Goal: Task Accomplishment & Management: Use online tool/utility

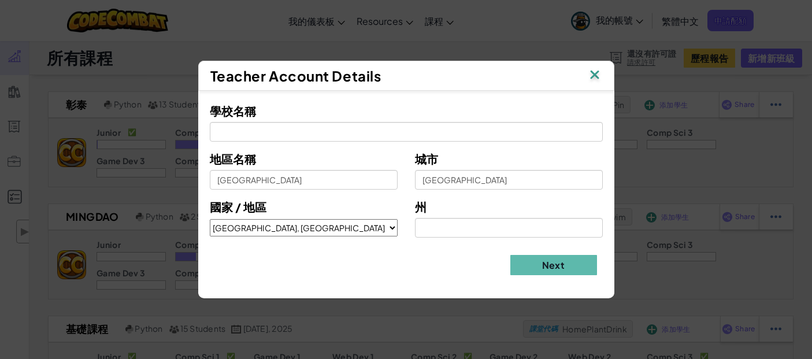
select select "[GEOGRAPHIC_DATA], [GEOGRAPHIC_DATA]"
click at [596, 71] on img at bounding box center [594, 75] width 15 height 17
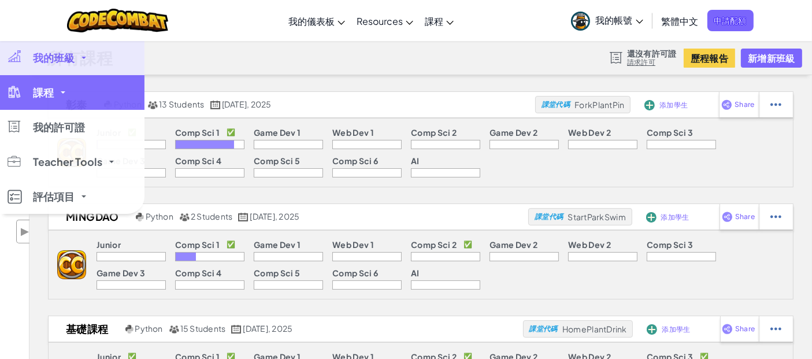
click at [59, 96] on link "課程" at bounding box center [72, 92] width 144 height 35
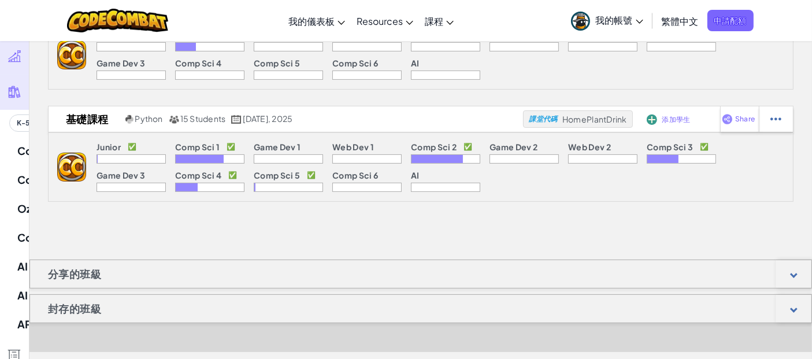
scroll to position [155, 0]
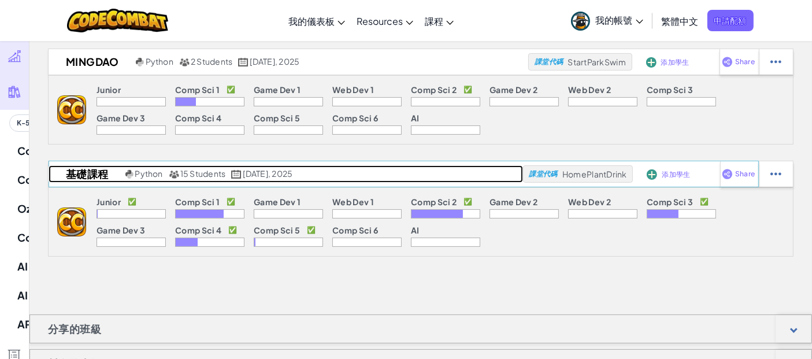
click at [203, 172] on span "15 Students" at bounding box center [203, 173] width 46 height 10
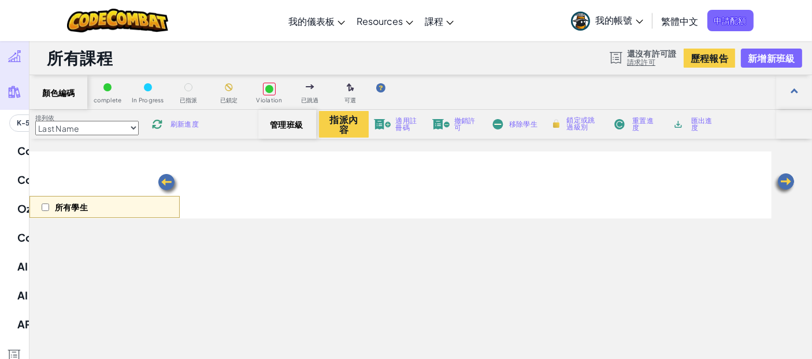
select select "56462f935afde0c6fd30fc8c"
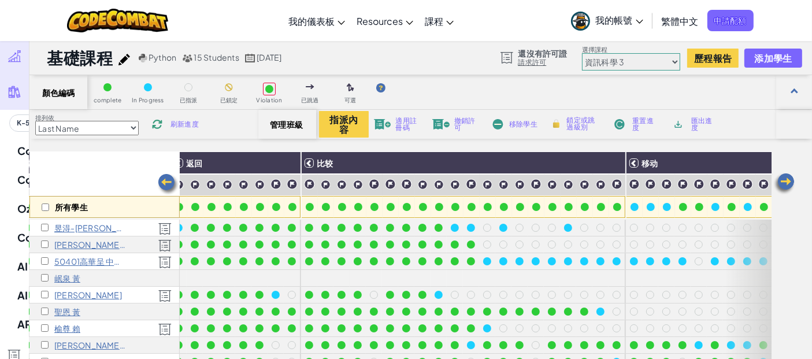
click at [195, 123] on span "刷新進度" at bounding box center [184, 124] width 28 height 7
drag, startPoint x: 185, startPoint y: 118, endPoint x: 178, endPoint y: 127, distance: 11.6
click at [178, 127] on div "排列依 Last Name first Name Progress (High to Low) Progress (Low to Hight) 刷新進度" at bounding box center [143, 124] width 229 height 22
click at [178, 127] on span "刷新進度" at bounding box center [184, 124] width 28 height 7
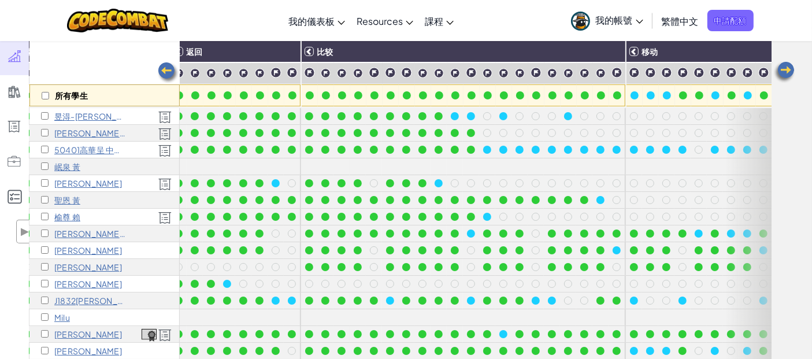
scroll to position [112, 0]
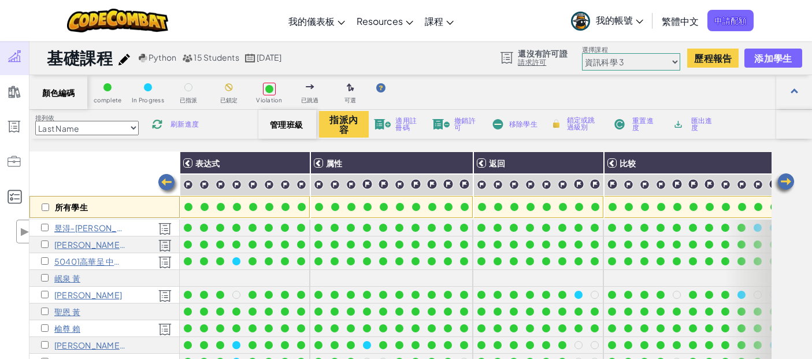
select select "56462f935afde0c6fd30fc8c"
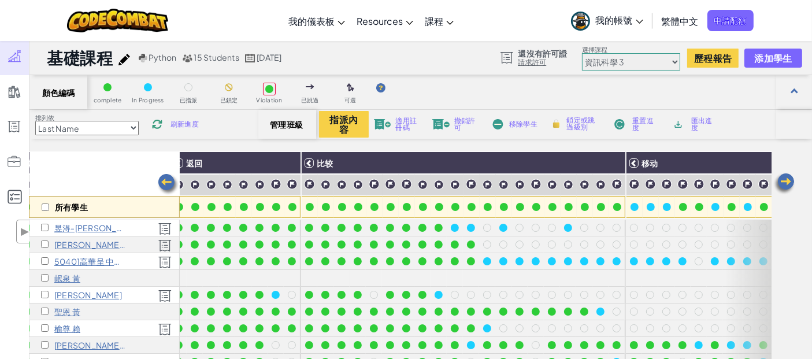
click at [178, 122] on span "刷新進度" at bounding box center [184, 124] width 28 height 7
click at [195, 122] on span "刷新進度" at bounding box center [184, 124] width 28 height 7
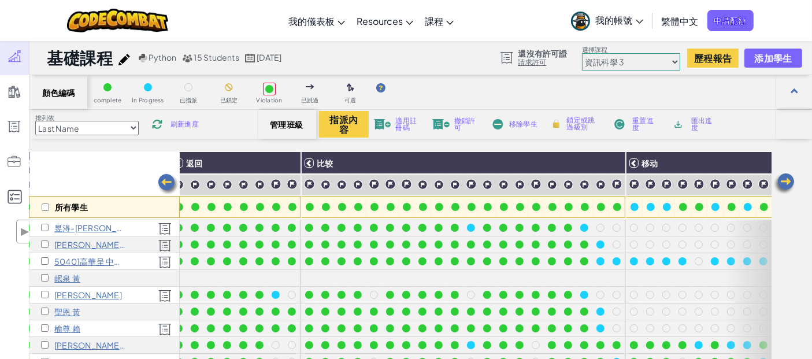
click at [181, 124] on span "刷新進度" at bounding box center [184, 124] width 28 height 7
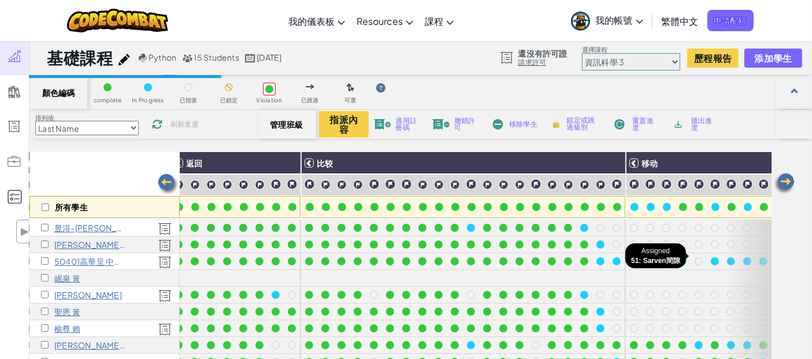
scroll to position [5, 303]
click at [794, 238] on div "所有學生 表达式 属性 返回 比较 移动 属性访问 中断和继续 昱淂-[PERSON_NAME] 01-王 崧茗 09高 50401高華呈 中山[PERSON…" at bounding box center [420, 319] width 782 height 336
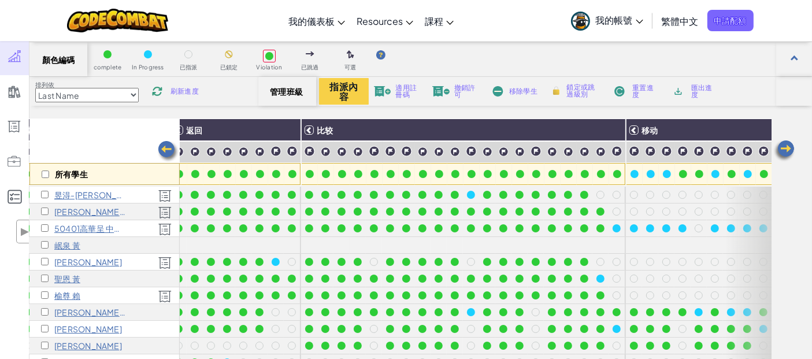
scroll to position [33, 0]
click at [187, 95] on div "排列依 Last Name first Name Progress (High to Low) Progress (Low to Hight) 刷新進度" at bounding box center [143, 91] width 229 height 22
click at [184, 88] on span "刷新進度" at bounding box center [184, 91] width 28 height 7
click at [186, 90] on span "刷新進度" at bounding box center [184, 91] width 28 height 7
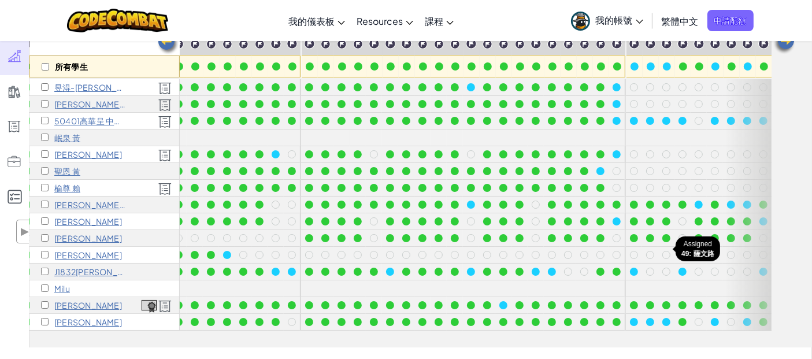
scroll to position [0, 0]
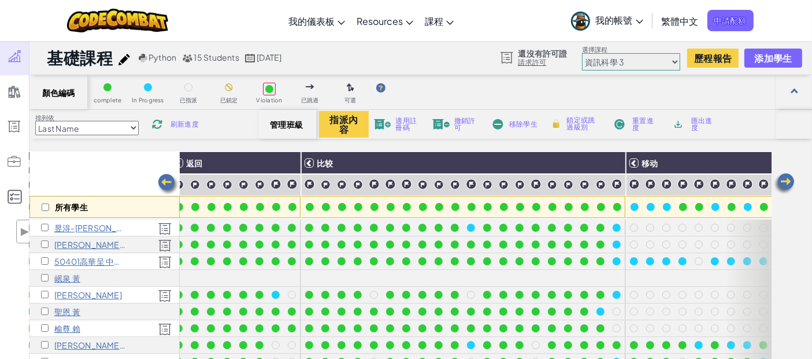
click at [191, 121] on span "刷新進度" at bounding box center [184, 124] width 28 height 7
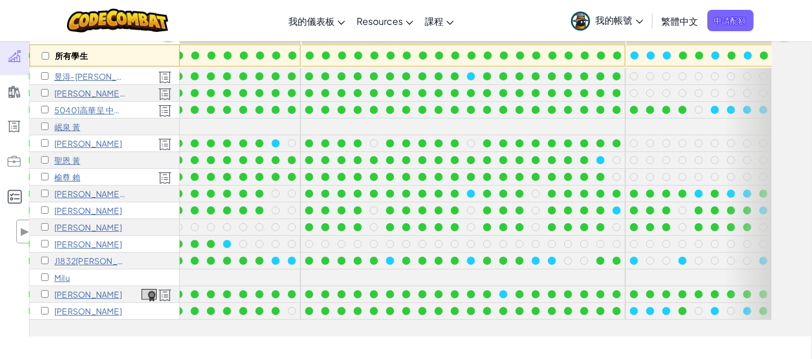
scroll to position [34, 0]
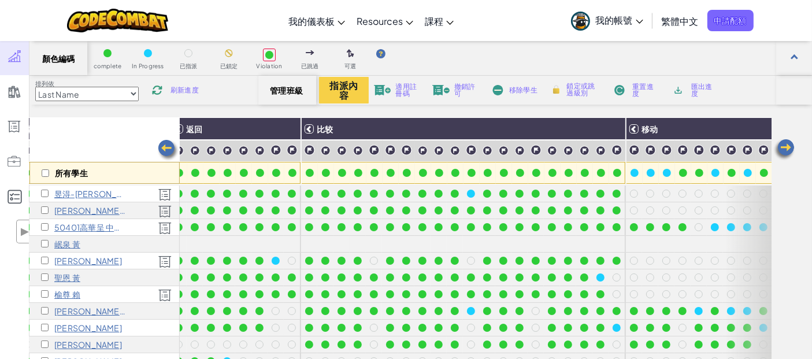
click at [185, 88] on span "刷新進度" at bounding box center [184, 90] width 28 height 7
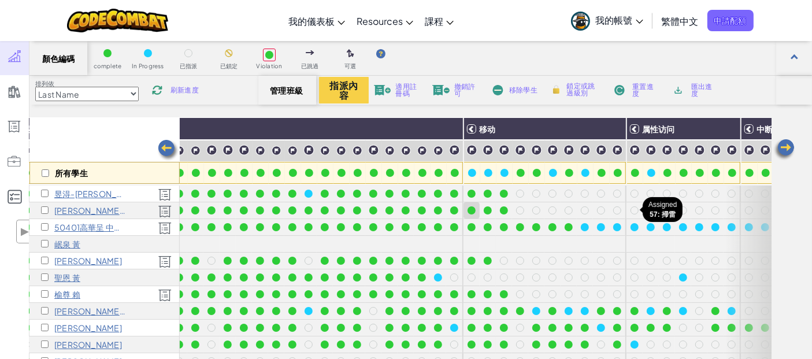
scroll to position [0, 533]
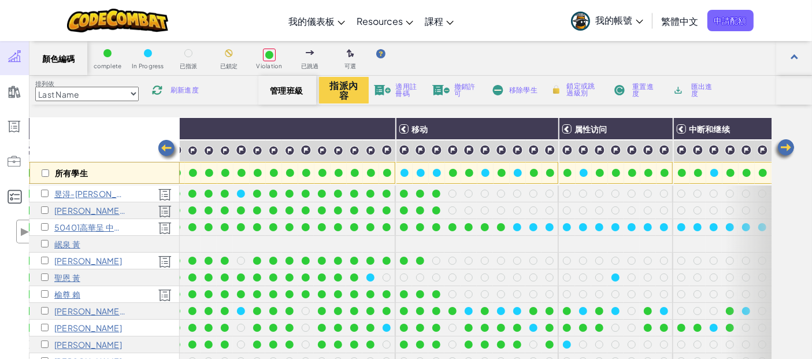
click at [172, 87] on div "刷新進度" at bounding box center [173, 90] width 55 height 8
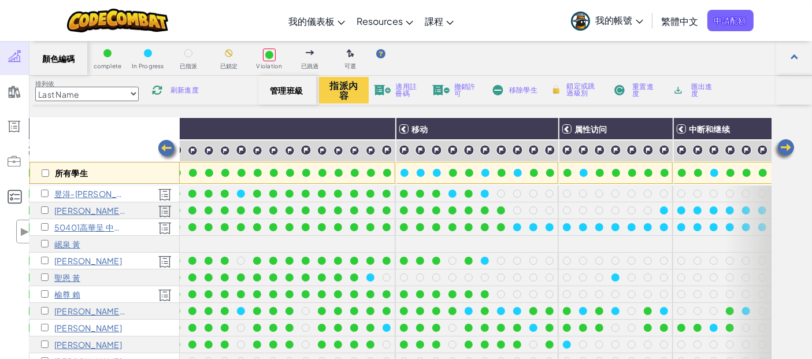
click at [183, 89] on span "刷新進度" at bounding box center [184, 90] width 28 height 7
click at [188, 87] on span "刷新進度" at bounding box center [184, 90] width 28 height 7
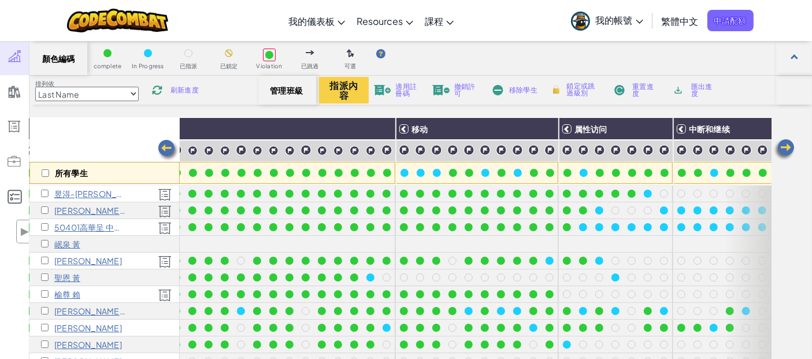
click at [188, 88] on span "刷新進度" at bounding box center [184, 90] width 28 height 7
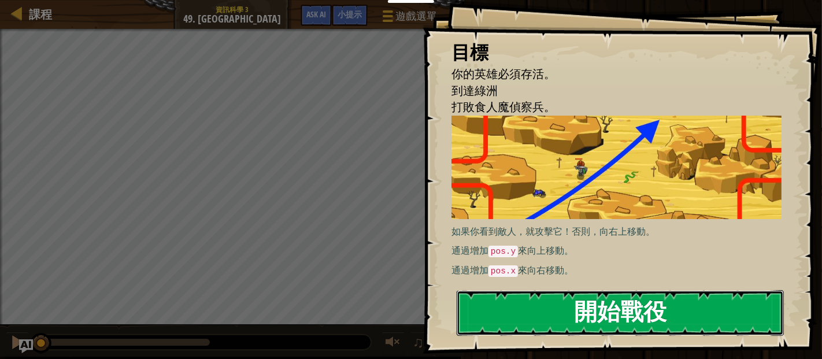
click at [683, 307] on button "開始戰役" at bounding box center [619, 313] width 327 height 46
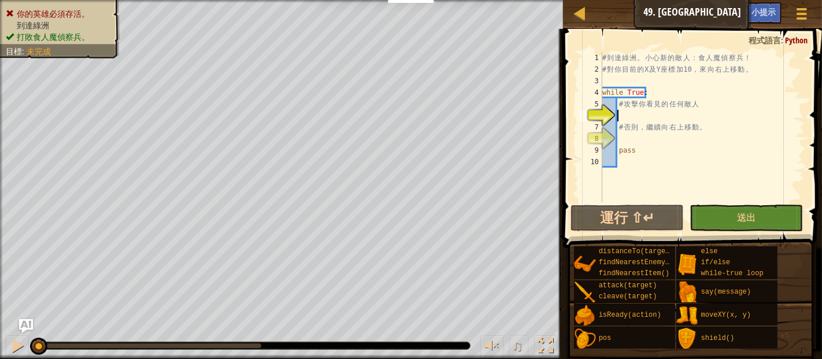
click at [683, 113] on div "# 到 達 綠 洲 。 小 心 新 的 敵 人 ： 食 人 魔 偵 察 兵 ！ # 對 你 目 前 的 X 及 Y 座 標 加 10 ， 來 向 右 上 移 …" at bounding box center [702, 138] width 205 height 173
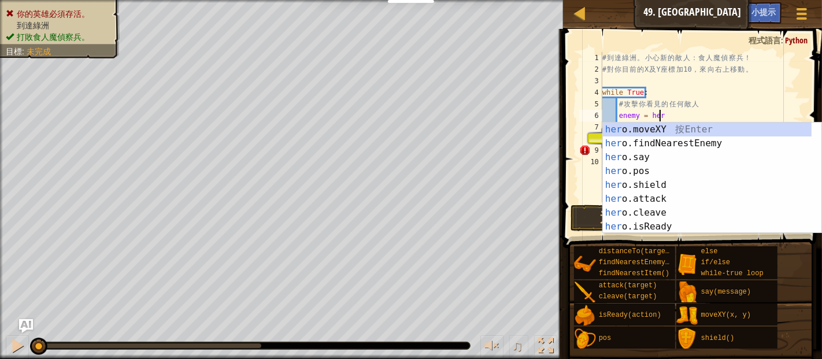
scroll to position [5, 4]
type textarea "enemy = hero"
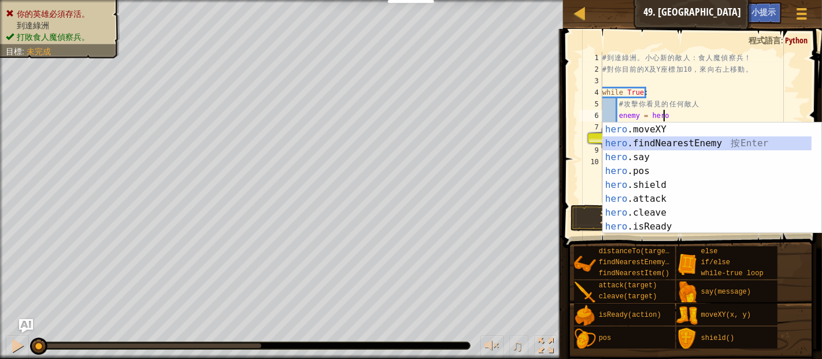
scroll to position [5, 0]
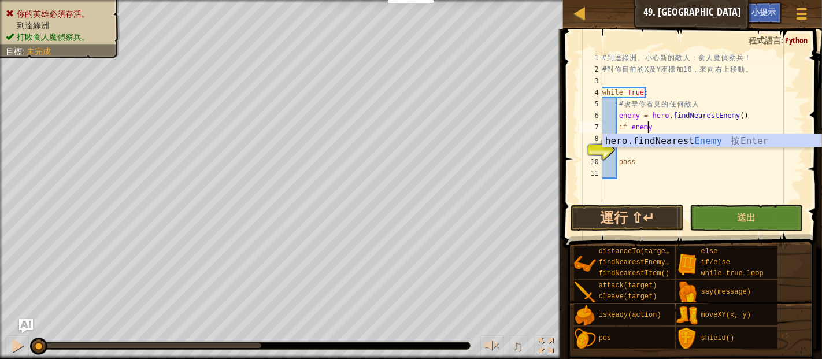
type textarea "if enemy:"
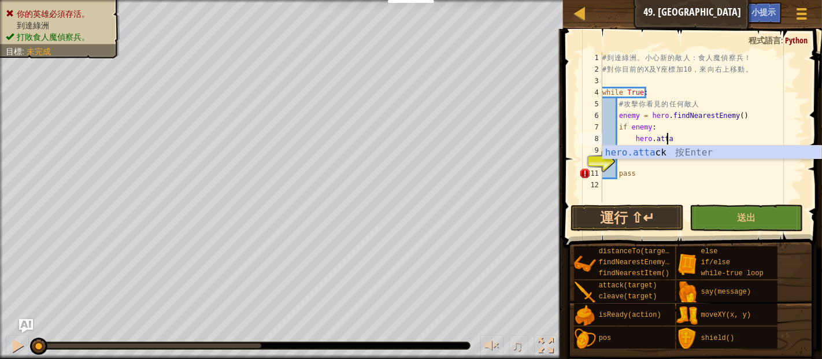
scroll to position [5, 5]
type textarea "hero.attack(enemy)"
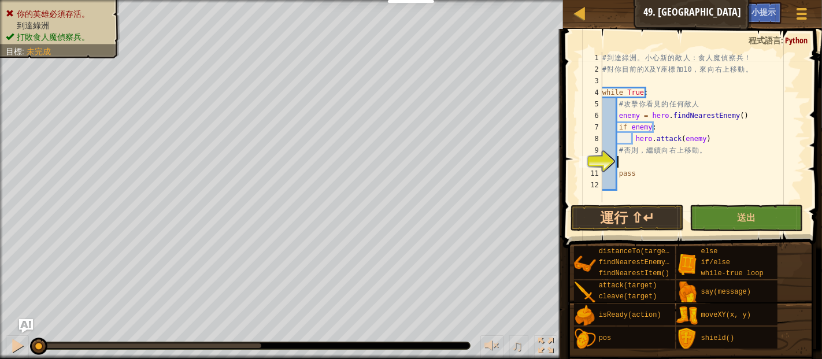
click at [635, 160] on div "# 到 達 綠 洲 。 小 心 新 的 敵 人 ： 食 人 魔 偵 察 兵 ！ # 對 你 目 前 的 X 及 Y 座 標 加 10 ， 來 向 右 上 移 …" at bounding box center [702, 138] width 205 height 173
type textarea "else:"
click at [619, 81] on div "# 到 達 綠 洲 。 小 心 新 的 敵 人 ： 食 人 魔 偵 察 兵 ！ # 對 你 目 前 的 X 及 Y 座 標 加 10 ， 來 向 右 上 移 …" at bounding box center [702, 138] width 205 height 173
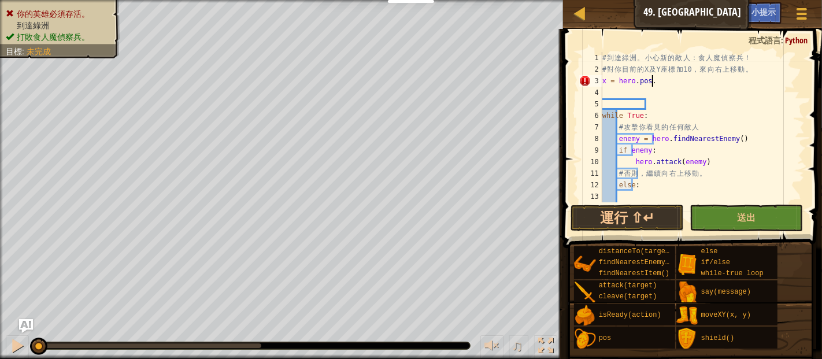
scroll to position [5, 3]
type textarea "x = hero.pos.x"
type textarea "y = hero.pos.y"
click at [621, 109] on div "# 到 達 綠 洲 。 小 心 新 的 敵 人 ： 食 人 魔 偵 察 兵 ！ # 對 你 目 前 的 X 及 Y 座 標 加 10 ， 來 向 右 上 移 …" at bounding box center [697, 138] width 195 height 173
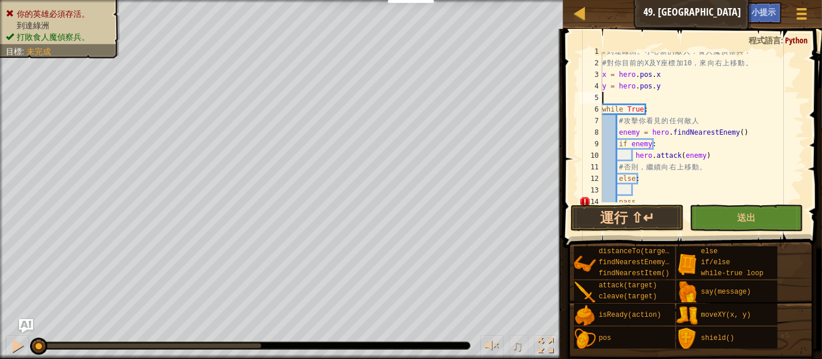
scroll to position [23, 0]
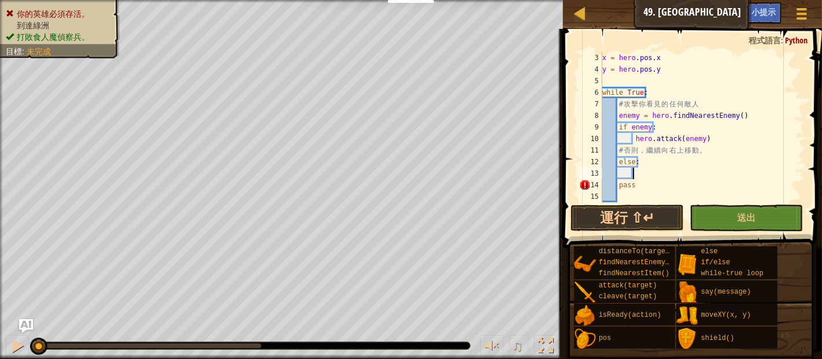
click at [639, 174] on div "x = hero . pos . x y = hero . pos . y while True : # 攻 擊 你 看 見 的 任 何 敵 人 enemy …" at bounding box center [697, 138] width 195 height 173
type textarea "x=x+10"
type textarea "y=y+10"
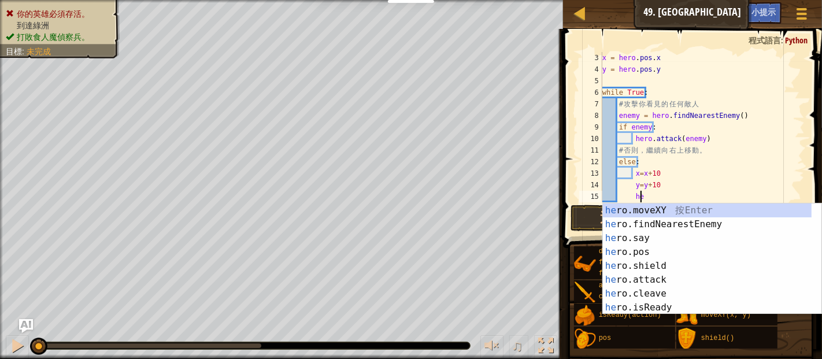
scroll to position [5, 3]
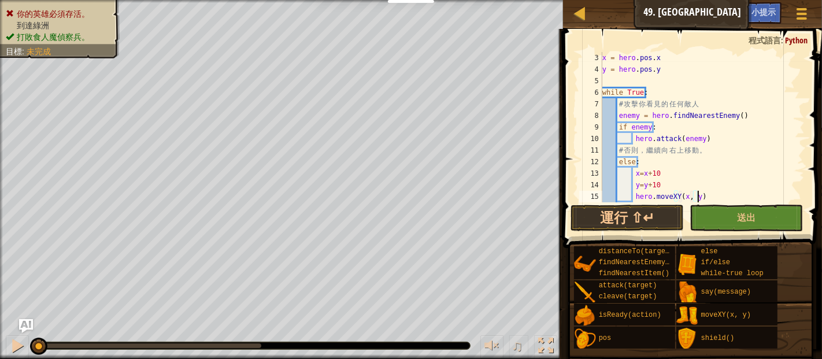
click at [739, 195] on div "x = hero . pos . x y = hero . pos . y while True : # 攻 擊 你 看 見 的 任 何 敵 人 enemy …" at bounding box center [697, 138] width 195 height 173
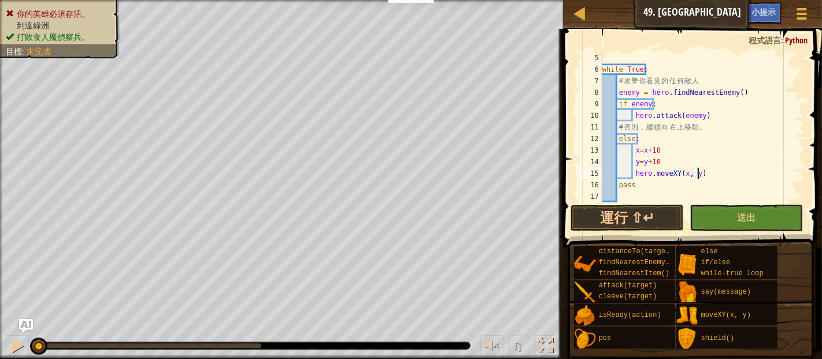
scroll to position [46, 0]
click at [637, 219] on button "運行 ⇧↵" at bounding box center [626, 218] width 113 height 27
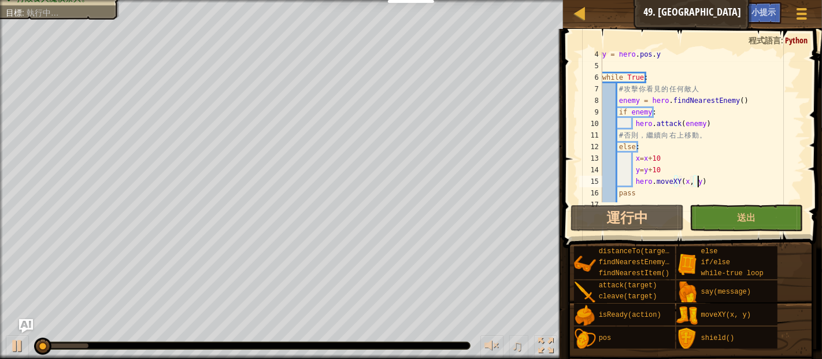
scroll to position [38, 0]
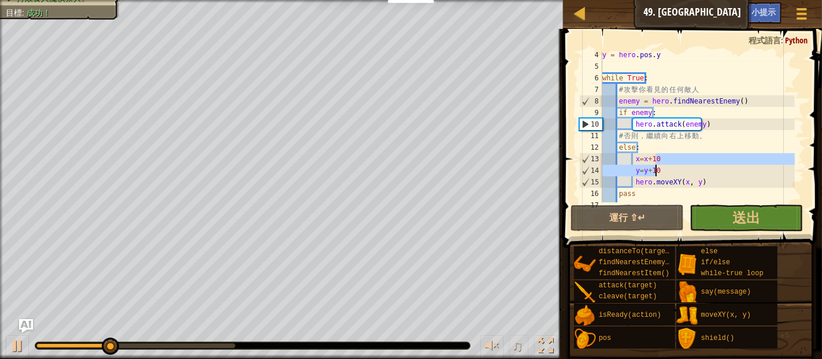
drag, startPoint x: 719, startPoint y: 159, endPoint x: 671, endPoint y: 167, distance: 48.6
click at [671, 167] on div "y = hero . pos . y while True : # 攻 擊 你 看 見 的 任 何 敵 人 enemy = hero . findNeares…" at bounding box center [697, 135] width 195 height 173
click at [671, 167] on div "y = hero . pos . y while True : # 攻 擊 你 看 見 的 任 何 敵 人 enemy = hero . findNeares…" at bounding box center [697, 127] width 195 height 150
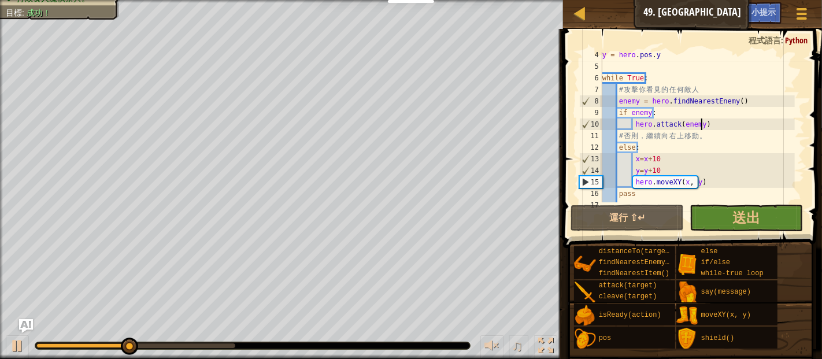
click at [726, 124] on div "y = hero . pos . y while True : # 攻 擊 你 看 見 的 任 何 敵 人 enemy = hero . findNeares…" at bounding box center [697, 135] width 195 height 173
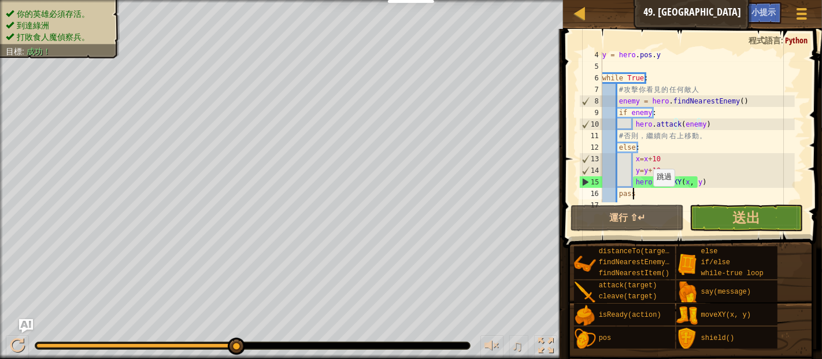
click at [647, 194] on div "y = hero . pos . y while True : # 攻 擊 你 看 見 的 任 何 敵 人 enemy = hero . findNeares…" at bounding box center [697, 135] width 195 height 173
type textarea "p"
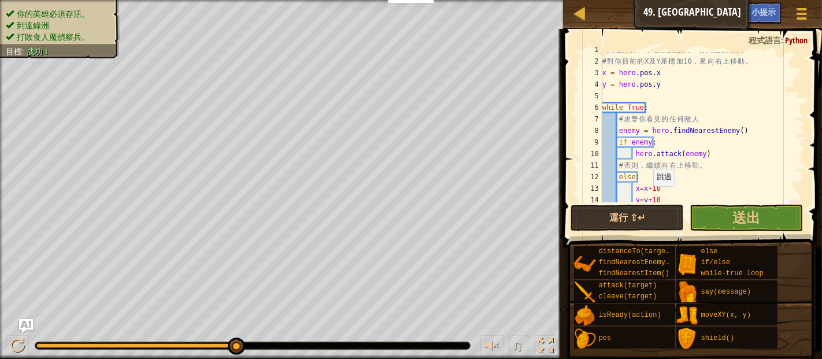
scroll to position [8, 0]
click at [603, 106] on div "# 到 達 綠 洲 。 小 心 新 的 敵 人 ： 食 人 魔 偵 察 兵 ！ # 對 你 目 前 的 X 及 Y 座 標 加 10 ， 來 向 右 上 移 …" at bounding box center [697, 130] width 195 height 173
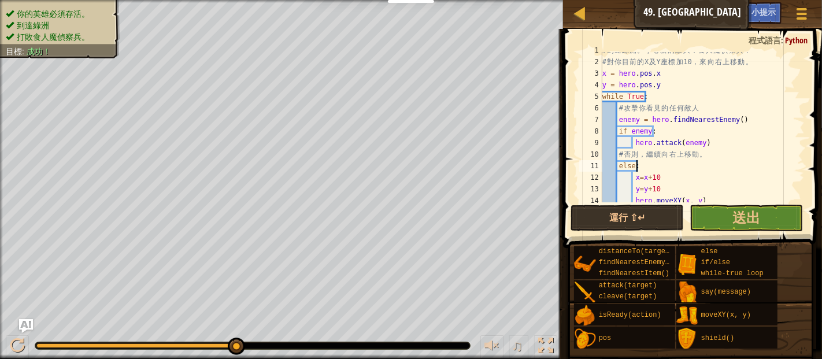
click at [760, 161] on div "# 到 達 綠 洲 。 小 心 新 的 敵 人 ： 食 人 魔 偵 察 兵 ！ # 對 你 目 前 的 X 及 Y 座 標 加 10 ， 來 向 右 上 移 …" at bounding box center [697, 130] width 195 height 173
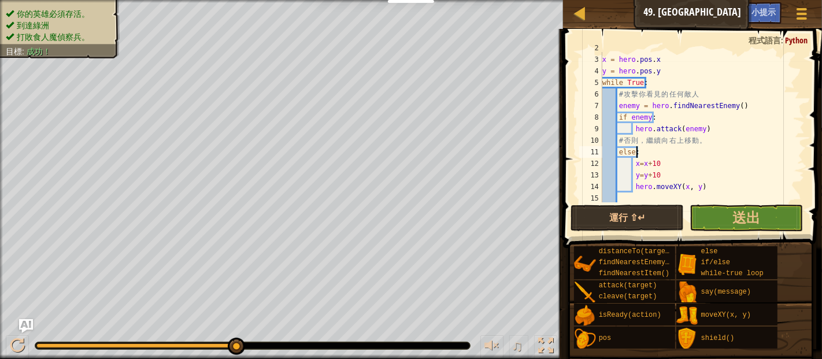
scroll to position [21, 0]
click at [731, 131] on div "# 對 你 目 前 的 X 及 Y 座 標 加 10 ， 來 向 右 上 移 動 。 x = hero . pos . x y = hero . pos . …" at bounding box center [697, 129] width 195 height 173
click at [663, 64] on div "# 對 你 目 前 的 X 及 Y 座 標 加 10 ， 來 向 右 上 移 動 。 x = hero . pos . x y = hero . pos . …" at bounding box center [697, 129] width 195 height 173
click at [663, 173] on div "# 對 你 目 前 的 X 及 Y 座 標 加 10 ， 來 向 右 上 移 動 。 x = hero . pos . x y = hero . pos . …" at bounding box center [697, 129] width 195 height 173
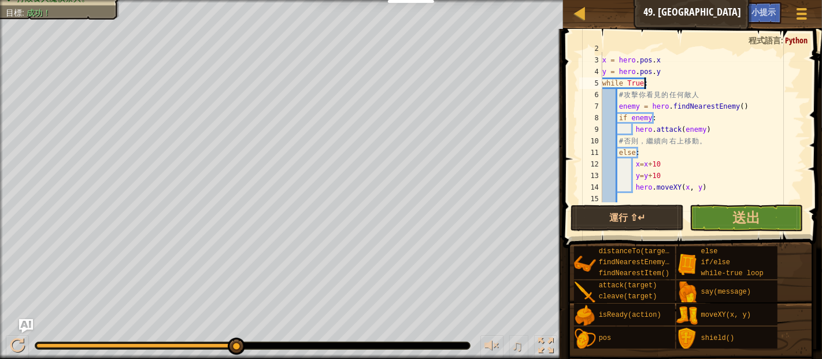
click at [685, 77] on div "# 對 你 目 前 的 X 及 Y 座 標 加 10 ， 來 向 右 上 移 動 。 x = hero . pos . x y = hero . pos . …" at bounding box center [697, 129] width 195 height 173
click at [716, 187] on div "# 對 你 目 前 的 X 及 Y 座 標 加 10 ， 來 向 右 上 移 動 。 x = hero . pos . x y = hero . pos . …" at bounding box center [697, 129] width 195 height 173
type textarea "hero.moveXY(x, y)"
